Goal: Task Accomplishment & Management: Complete application form

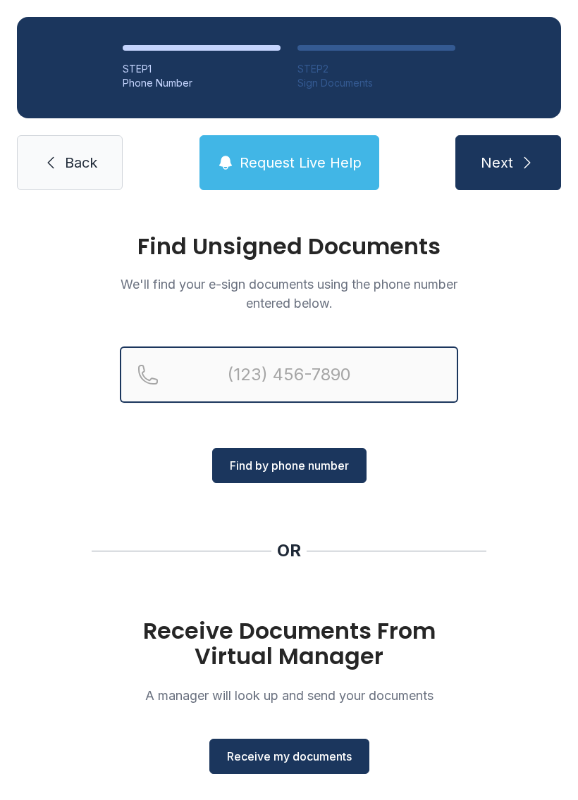
click at [237, 376] on input "Reservation phone number" at bounding box center [289, 375] width 338 height 56
type input "[PHONE_NUMBER]"
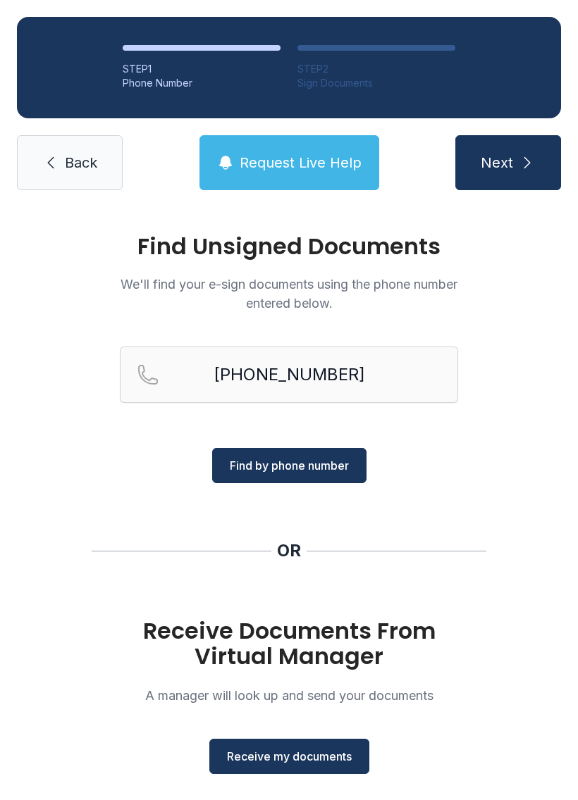
click at [515, 487] on div "Find Unsigned Documents We'll find your e-sign documents using the phone number…" at bounding box center [289, 519] width 578 height 624
click at [331, 754] on span "Receive my documents" at bounding box center [289, 756] width 125 height 17
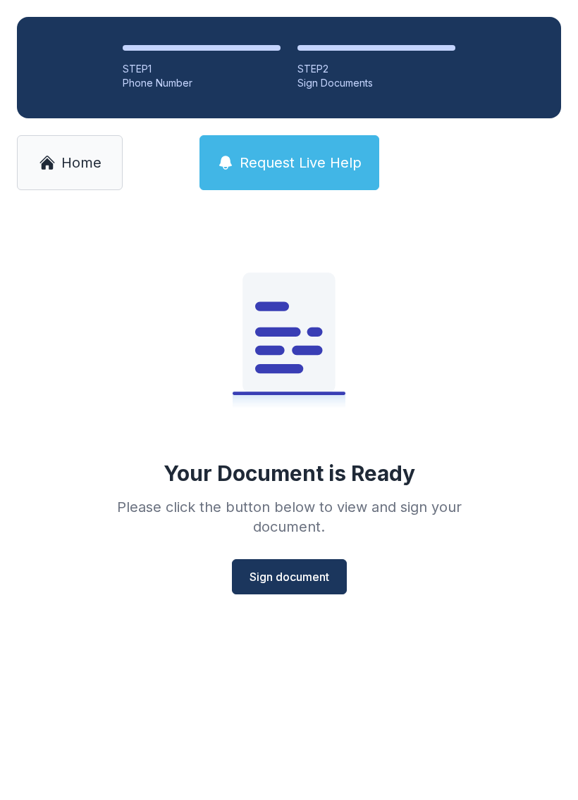
click at [307, 586] on button "Sign document" at bounding box center [289, 576] width 115 height 35
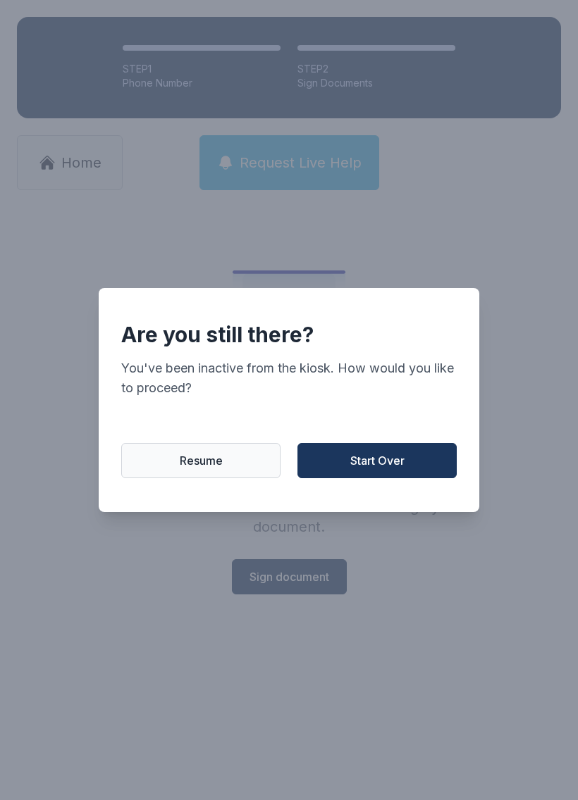
click at [224, 470] on button "Resume" at bounding box center [200, 460] width 159 height 35
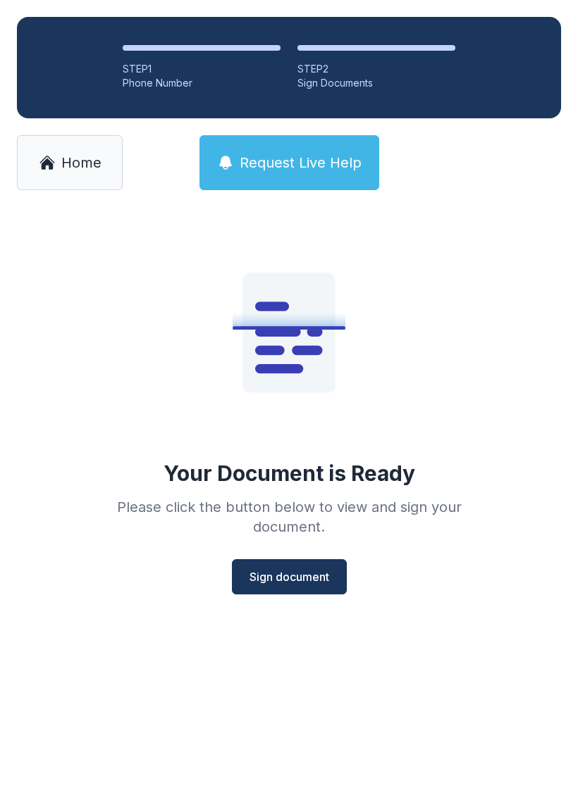
click at [314, 575] on span "Sign document" at bounding box center [289, 577] width 80 height 17
click at [74, 163] on span "Home" at bounding box center [81, 163] width 40 height 20
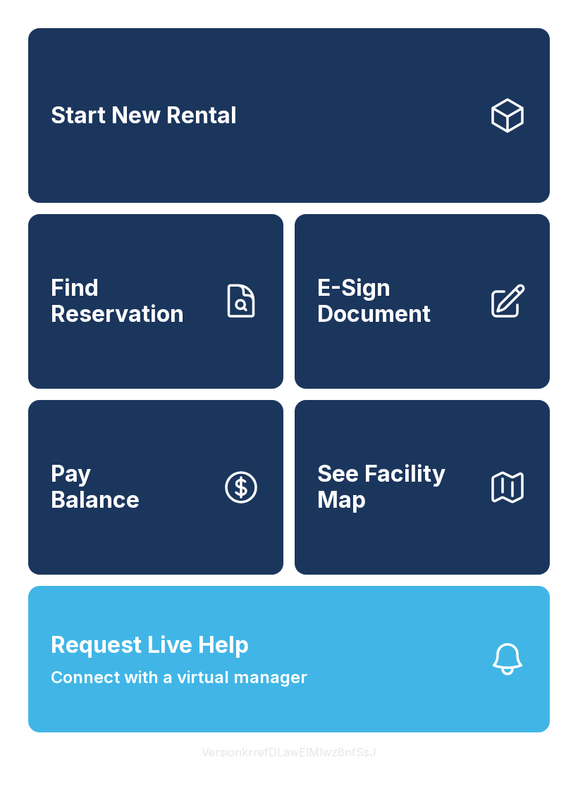
click at [439, 327] on span "E-Sign Document" at bounding box center [396, 301] width 159 height 51
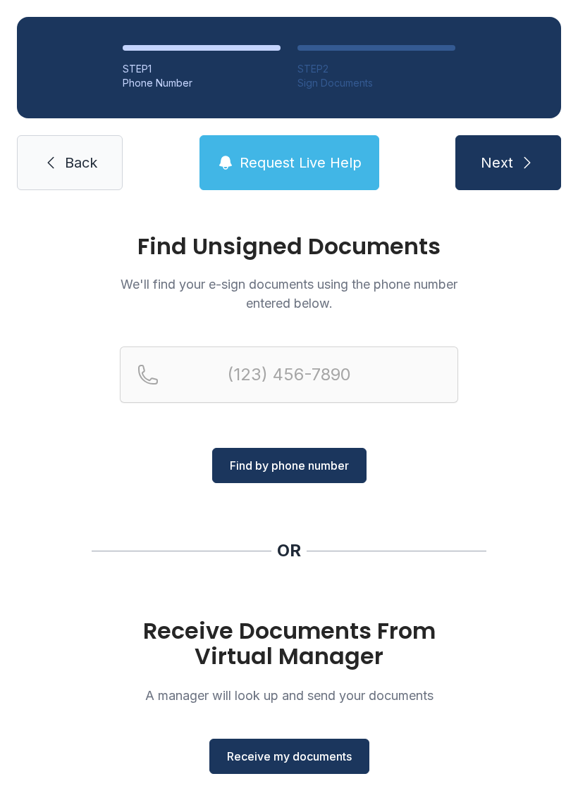
click at [321, 758] on span "Receive my documents" at bounding box center [289, 756] width 125 height 17
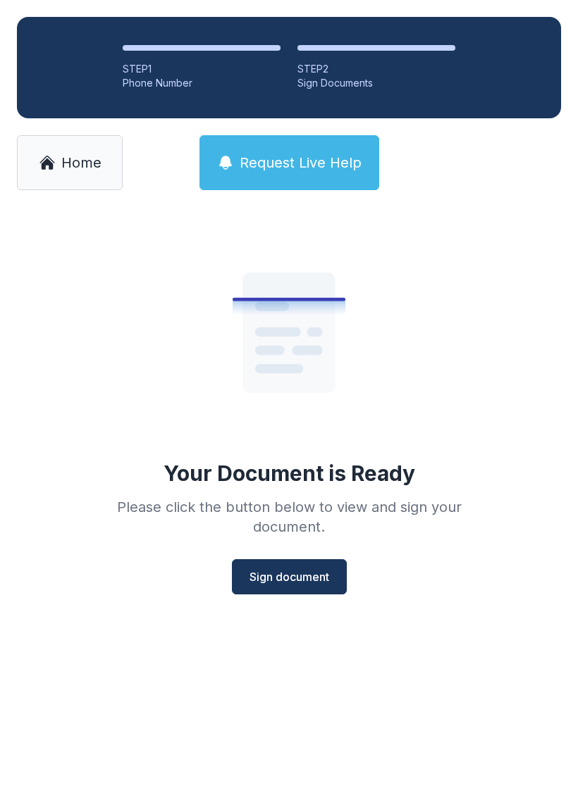
click at [326, 578] on span "Sign document" at bounding box center [289, 577] width 80 height 17
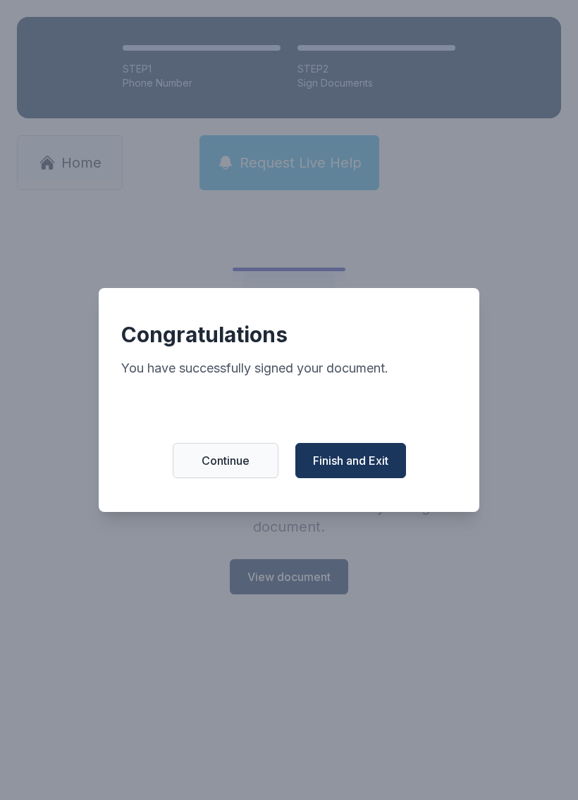
click at [380, 466] on span "Finish and Exit" at bounding box center [350, 460] width 75 height 17
